Goal: Task Accomplishment & Management: Complete application form

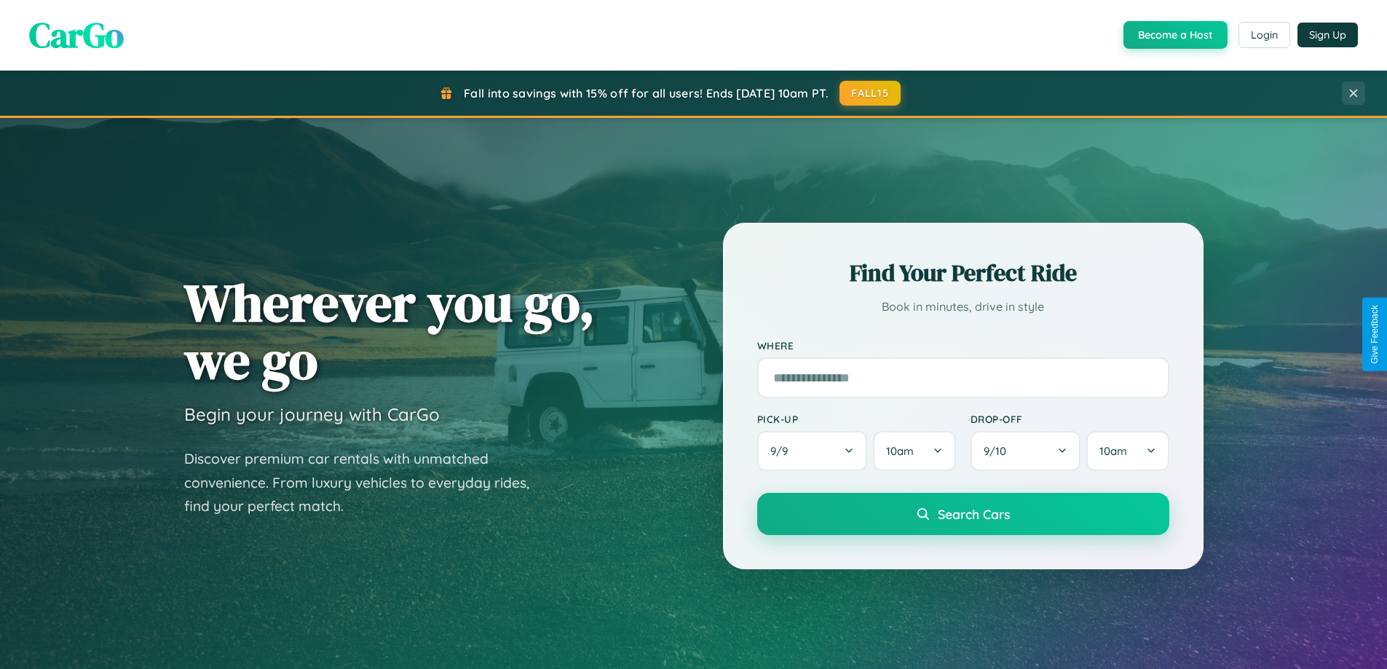
scroll to position [2802, 0]
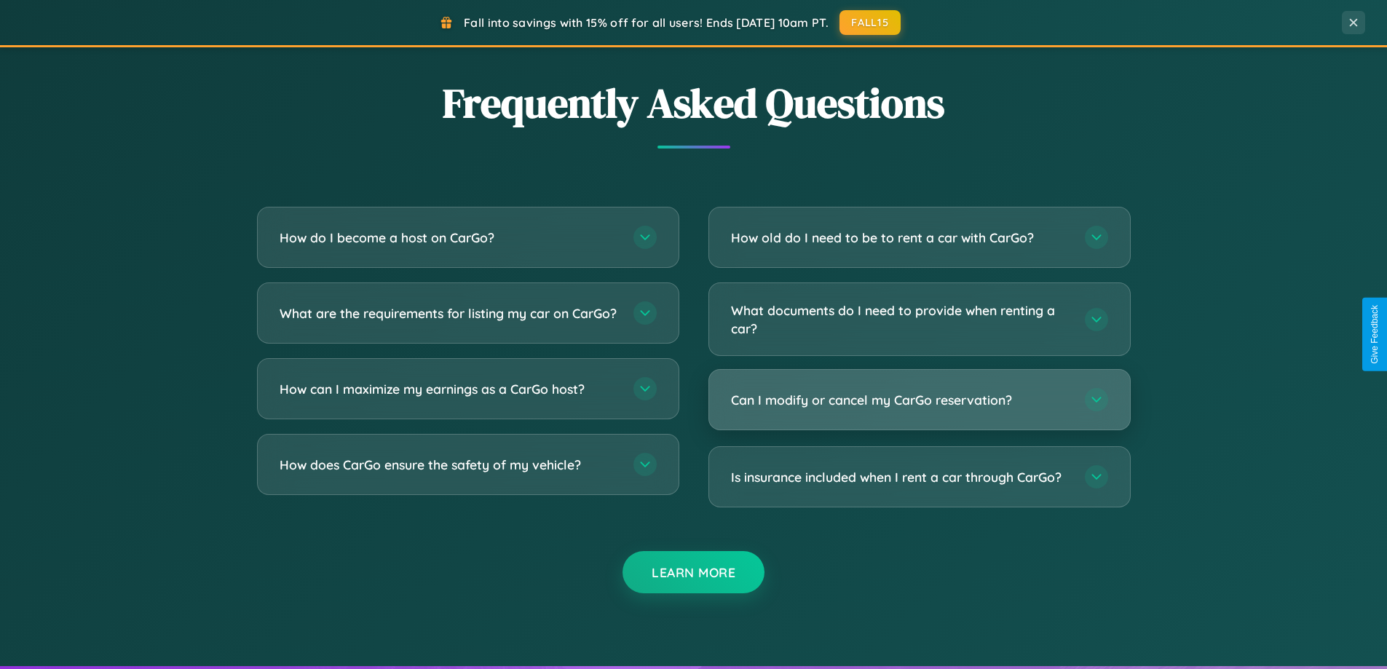
click at [919, 401] on h3 "Can I modify or cancel my CarGo reservation?" at bounding box center [900, 400] width 339 height 18
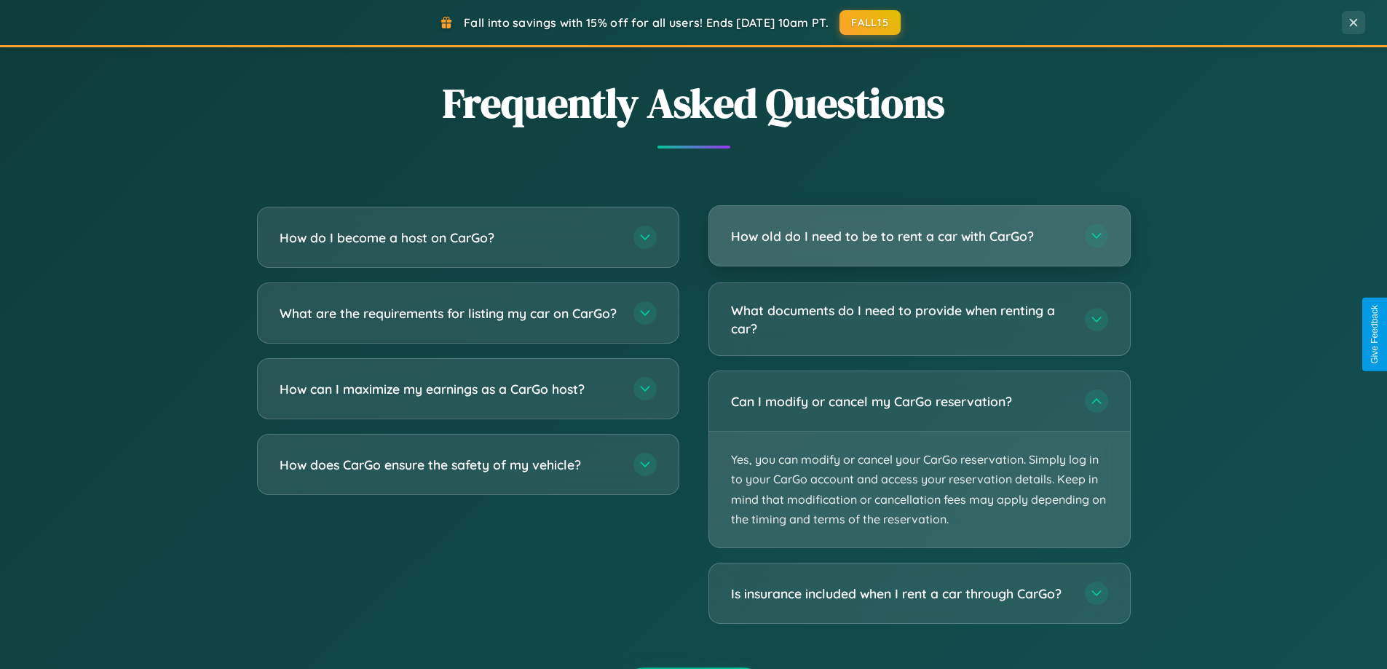
click at [919, 236] on h3 "How old do I need to be to rent a car with CarGo?" at bounding box center [900, 236] width 339 height 18
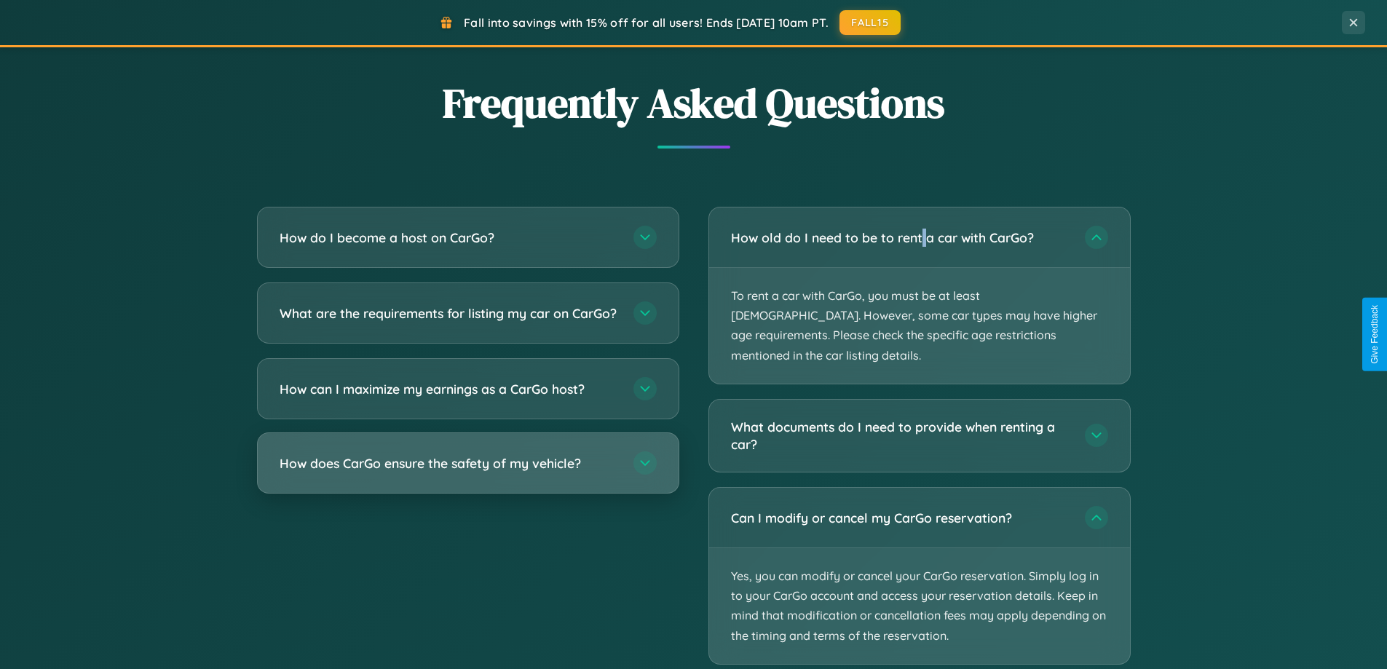
click at [468, 473] on h3 "How does CarGo ensure the safety of my vehicle?" at bounding box center [449, 463] width 339 height 18
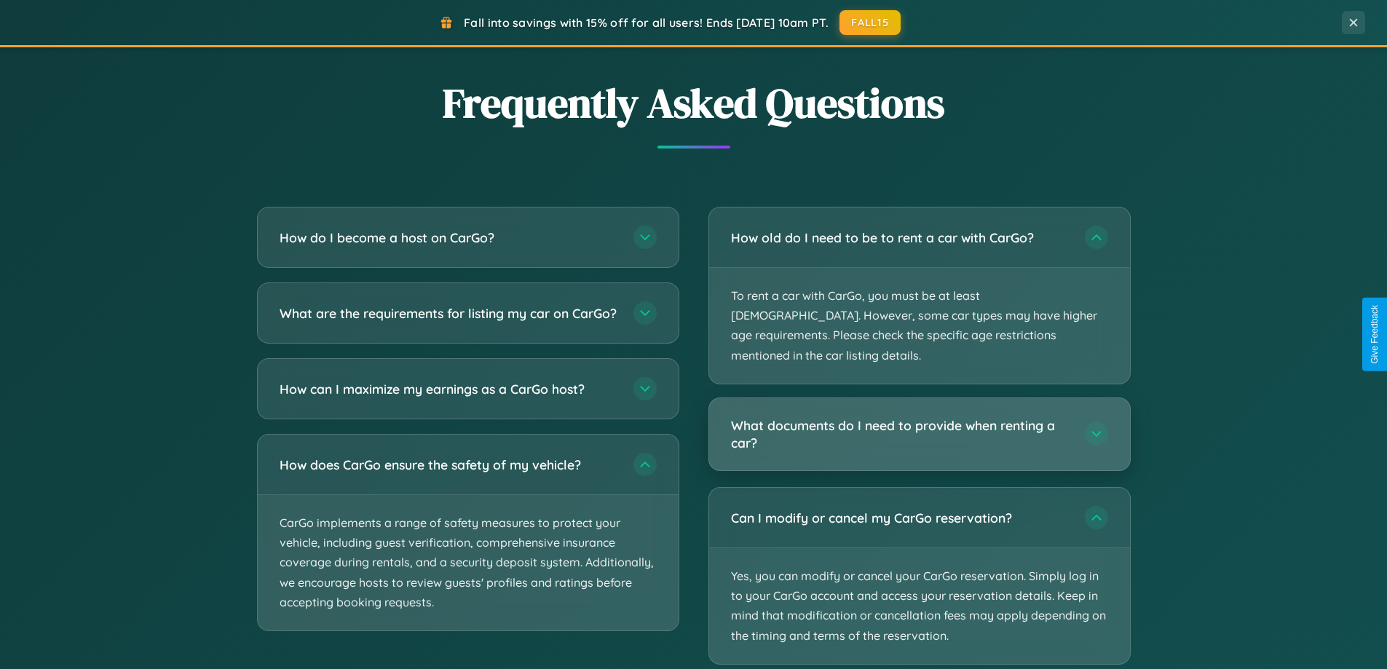
click at [919, 417] on h3 "What documents do I need to provide when renting a car?" at bounding box center [900, 435] width 339 height 36
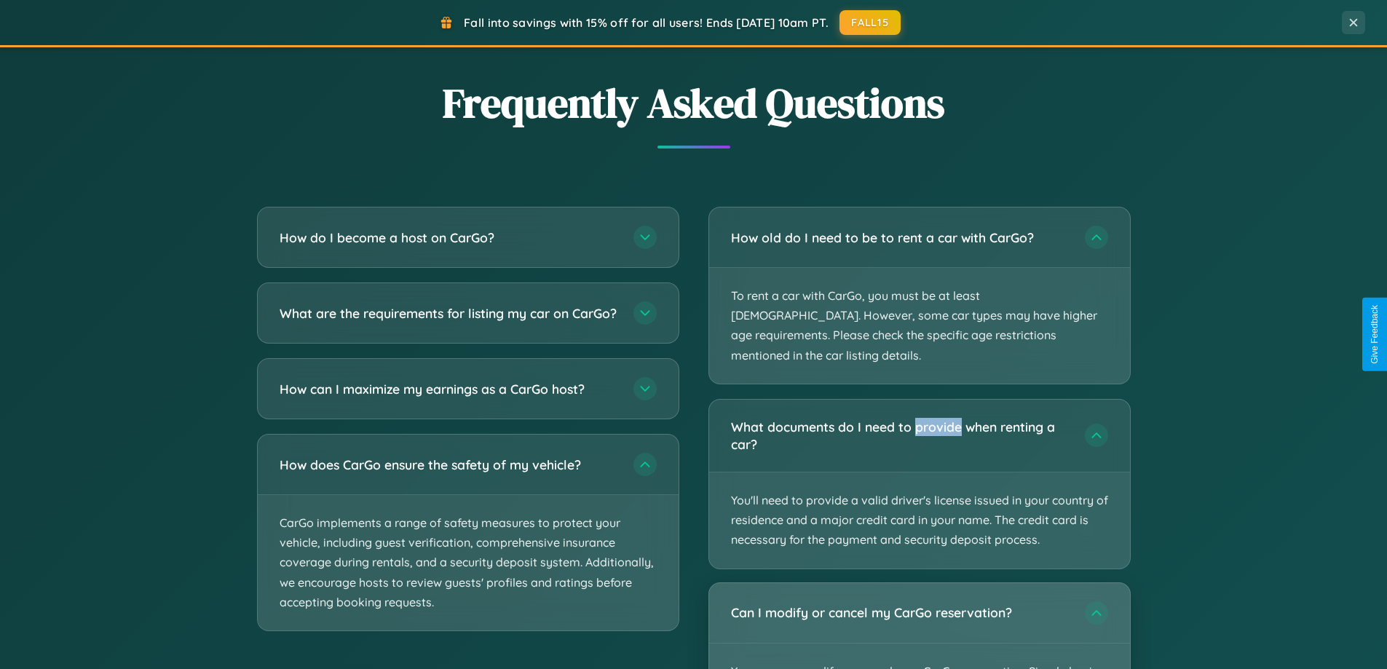
click at [919, 615] on div "Can I modify or cancel my CarGo reservation?" at bounding box center [919, 613] width 421 height 60
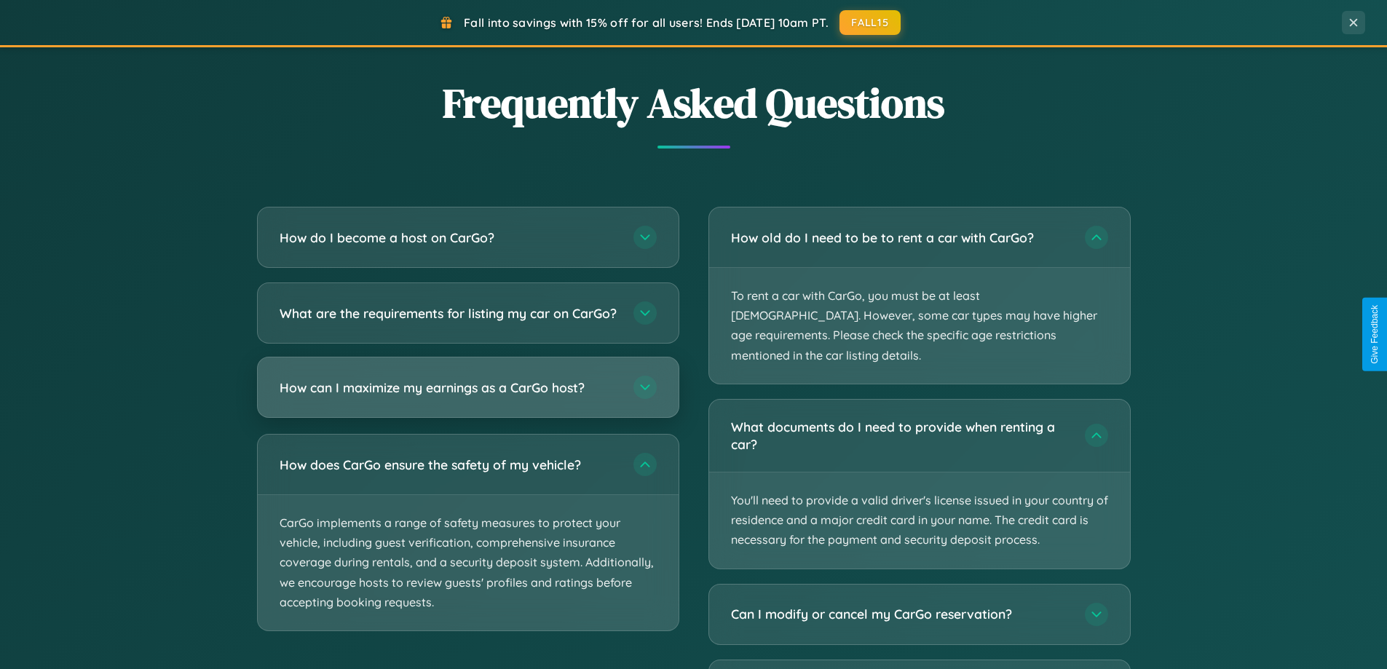
click at [468, 397] on h3 "How can I maximize my earnings as a CarGo host?" at bounding box center [449, 388] width 339 height 18
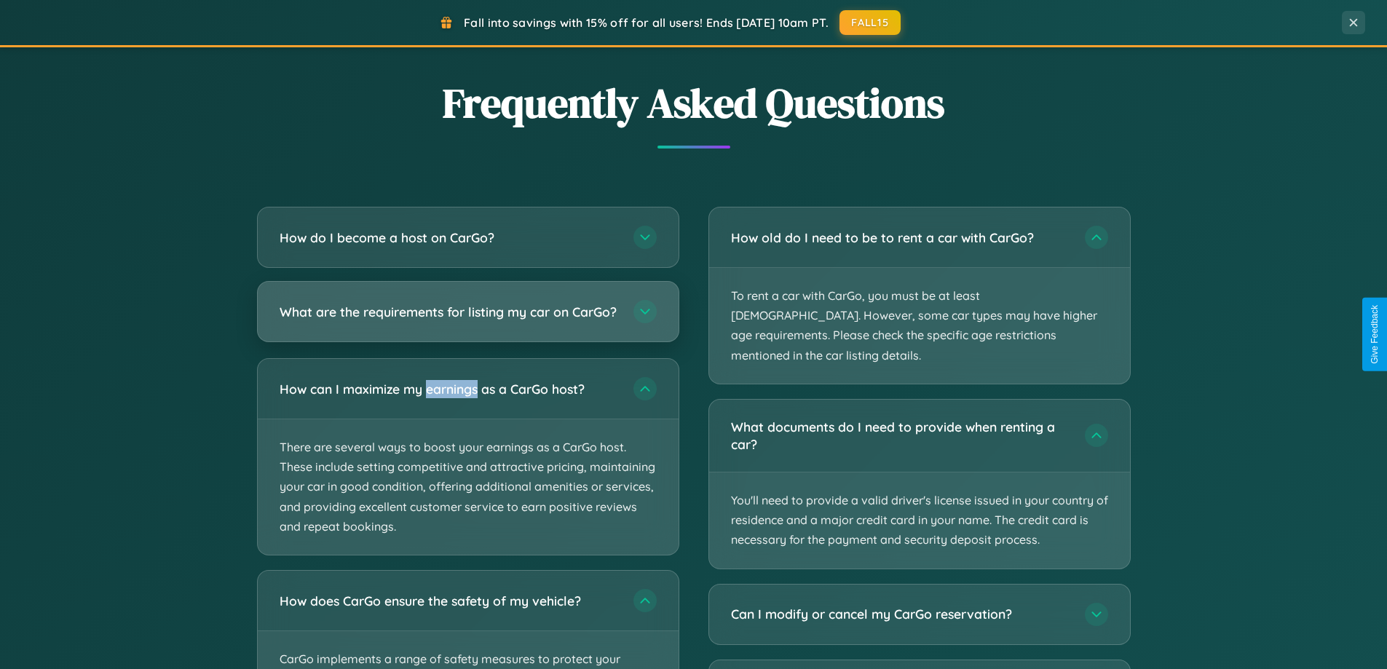
click at [468, 319] on h3 "What are the requirements for listing my car on CarGo?" at bounding box center [449, 312] width 339 height 18
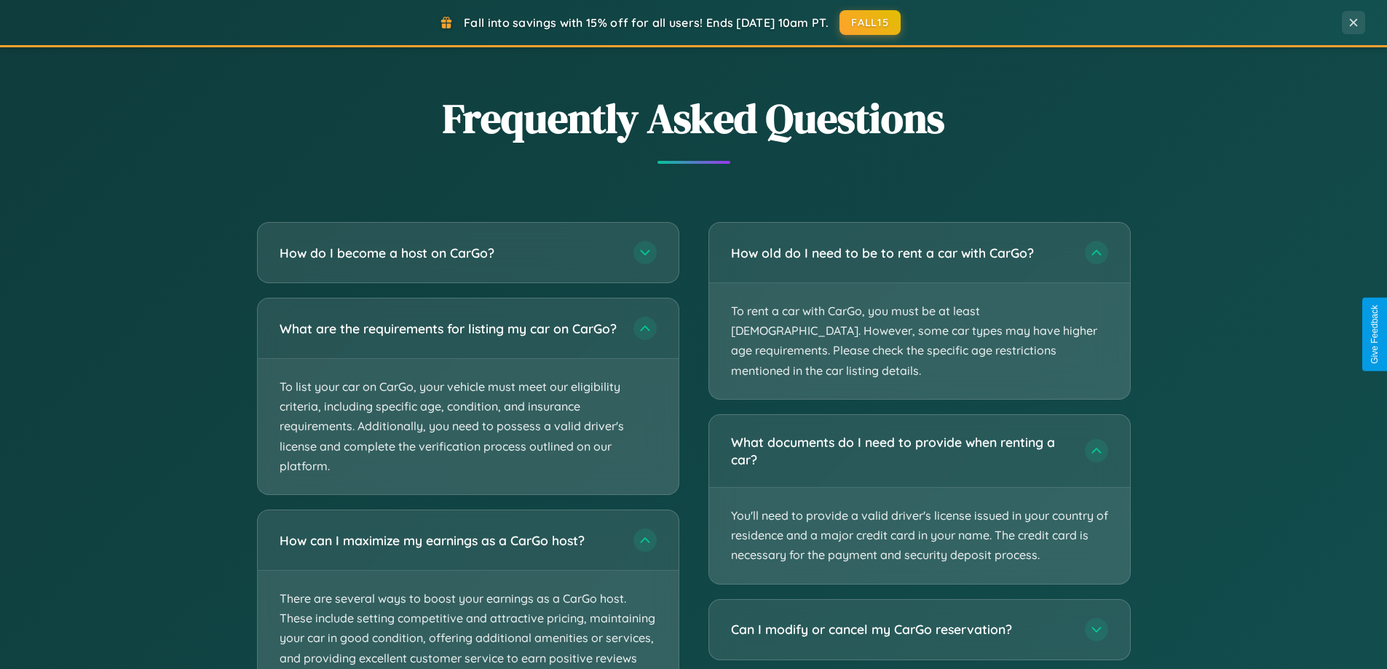
scroll to position [0, 0]
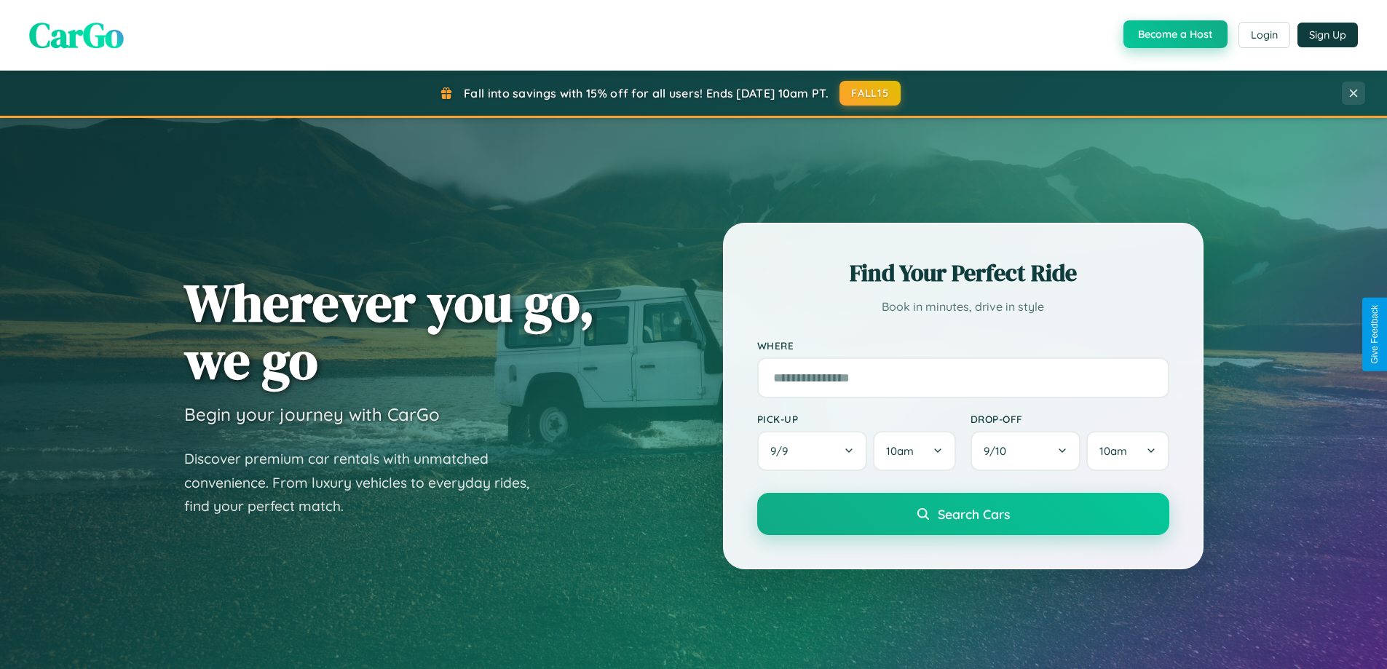
click at [1174, 35] on button "Become a Host" at bounding box center [1176, 34] width 104 height 28
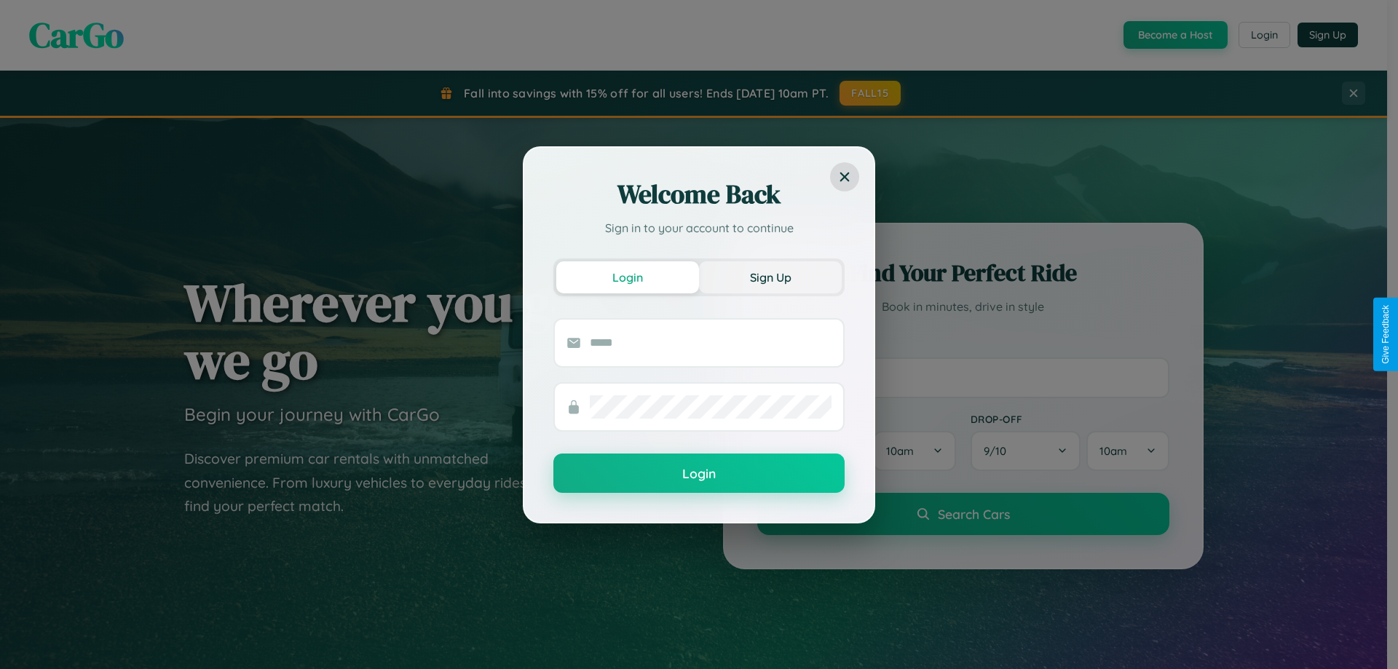
click at [770, 277] on button "Sign Up" at bounding box center [770, 277] width 143 height 32
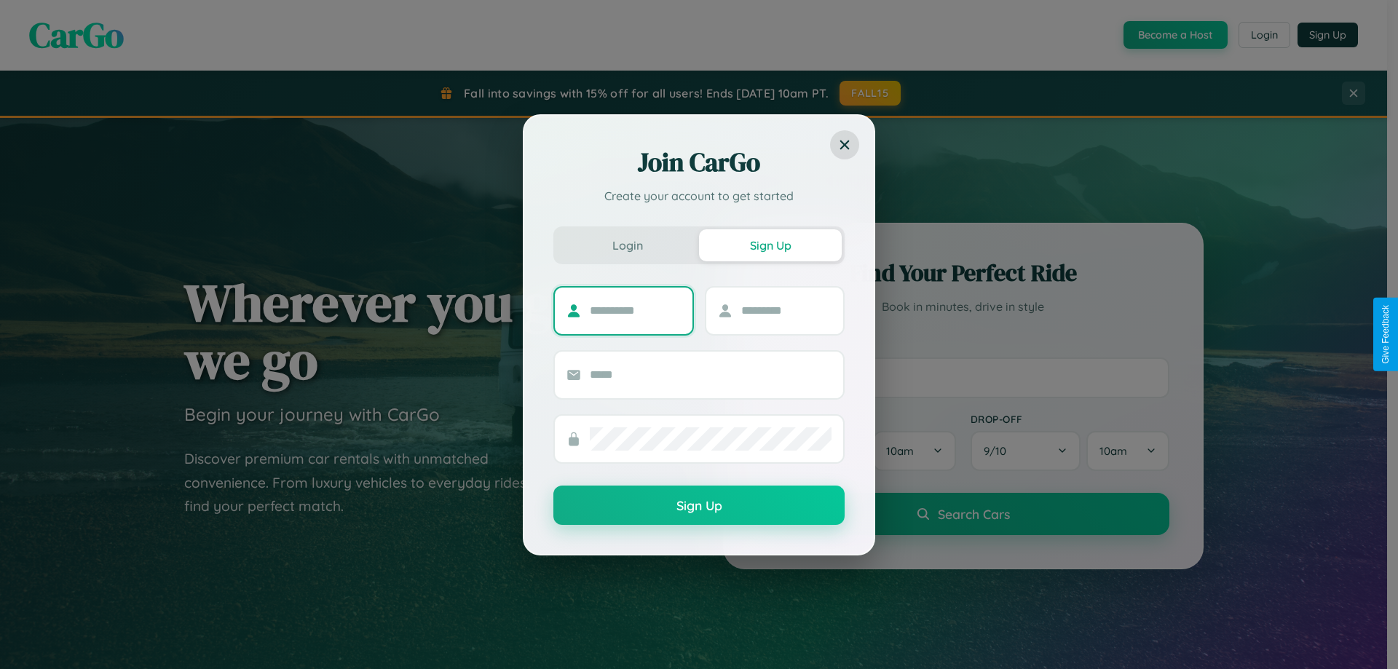
click at [635, 310] on input "text" at bounding box center [635, 310] width 91 height 23
type input "*******"
click at [786, 310] on input "text" at bounding box center [786, 310] width 91 height 23
type input "*****"
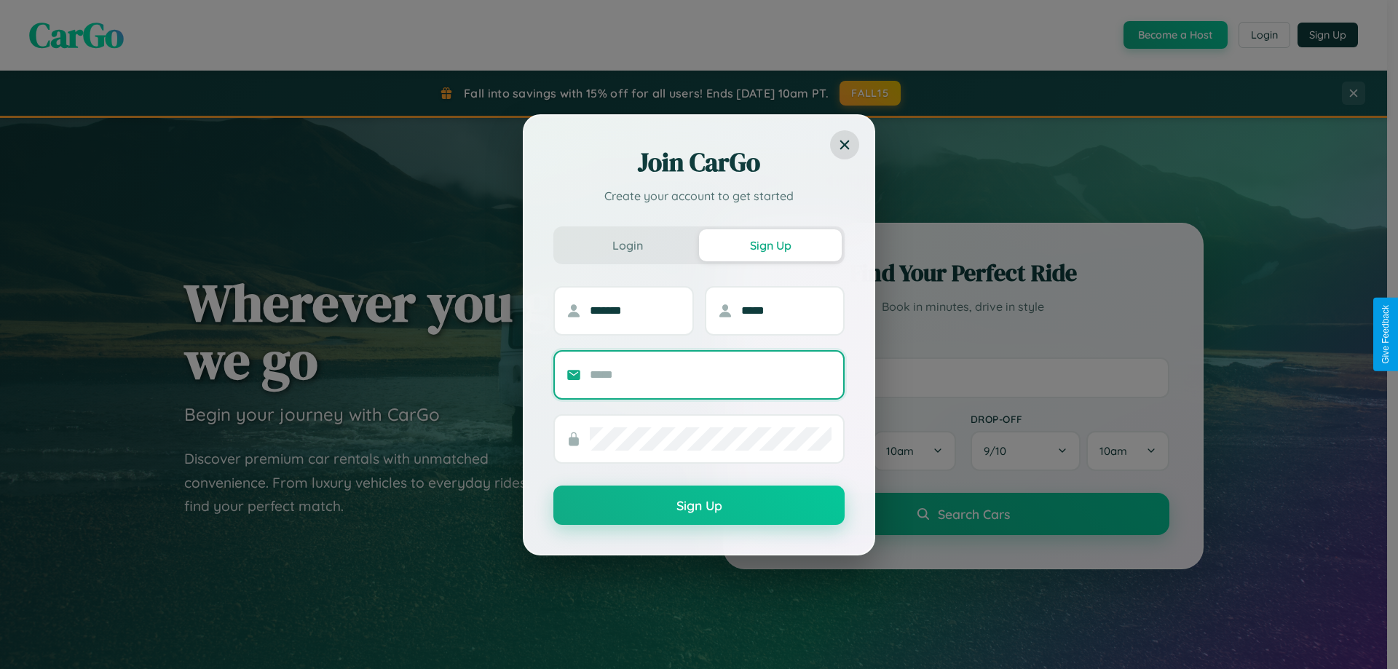
click at [711, 374] on input "text" at bounding box center [711, 374] width 242 height 23
type input "**********"
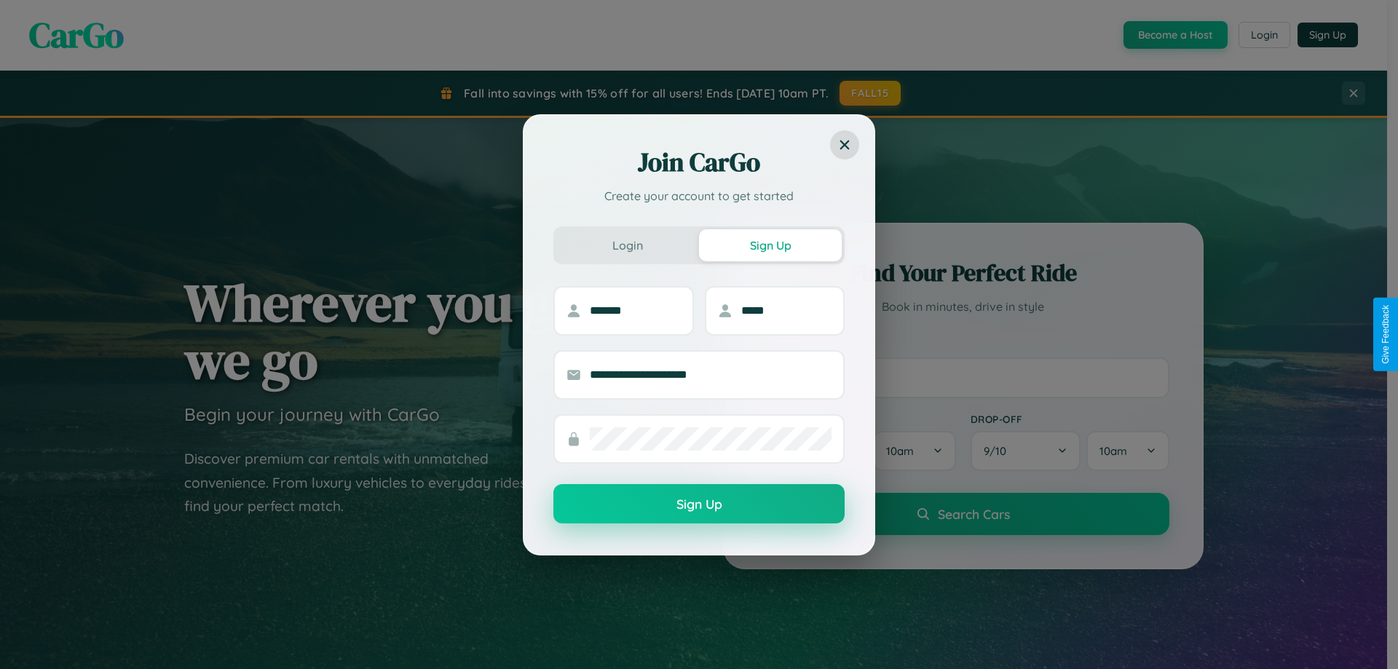
click at [699, 505] on button "Sign Up" at bounding box center [698, 503] width 291 height 39
